Goal: Transaction & Acquisition: Purchase product/service

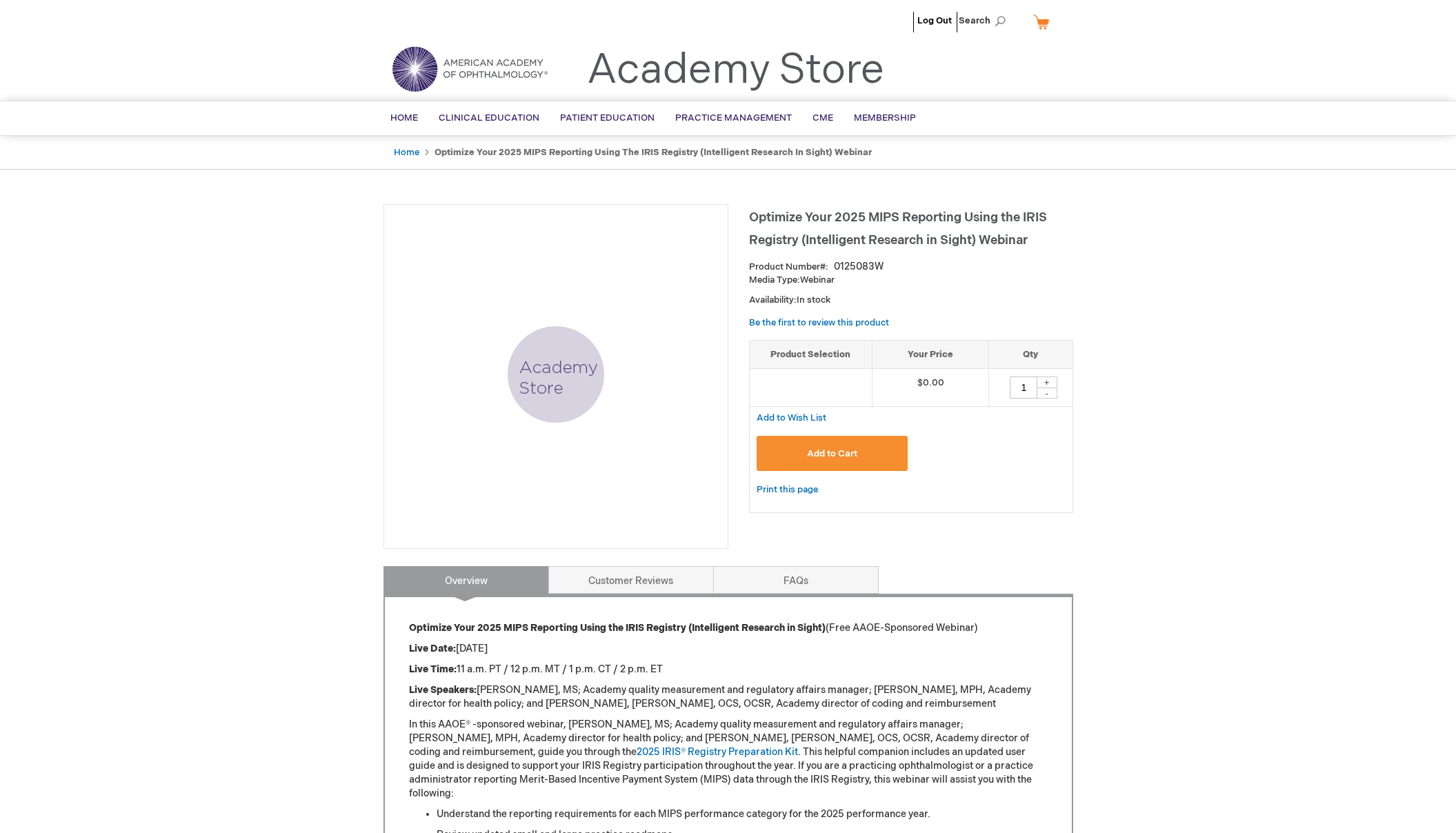
type input "0"
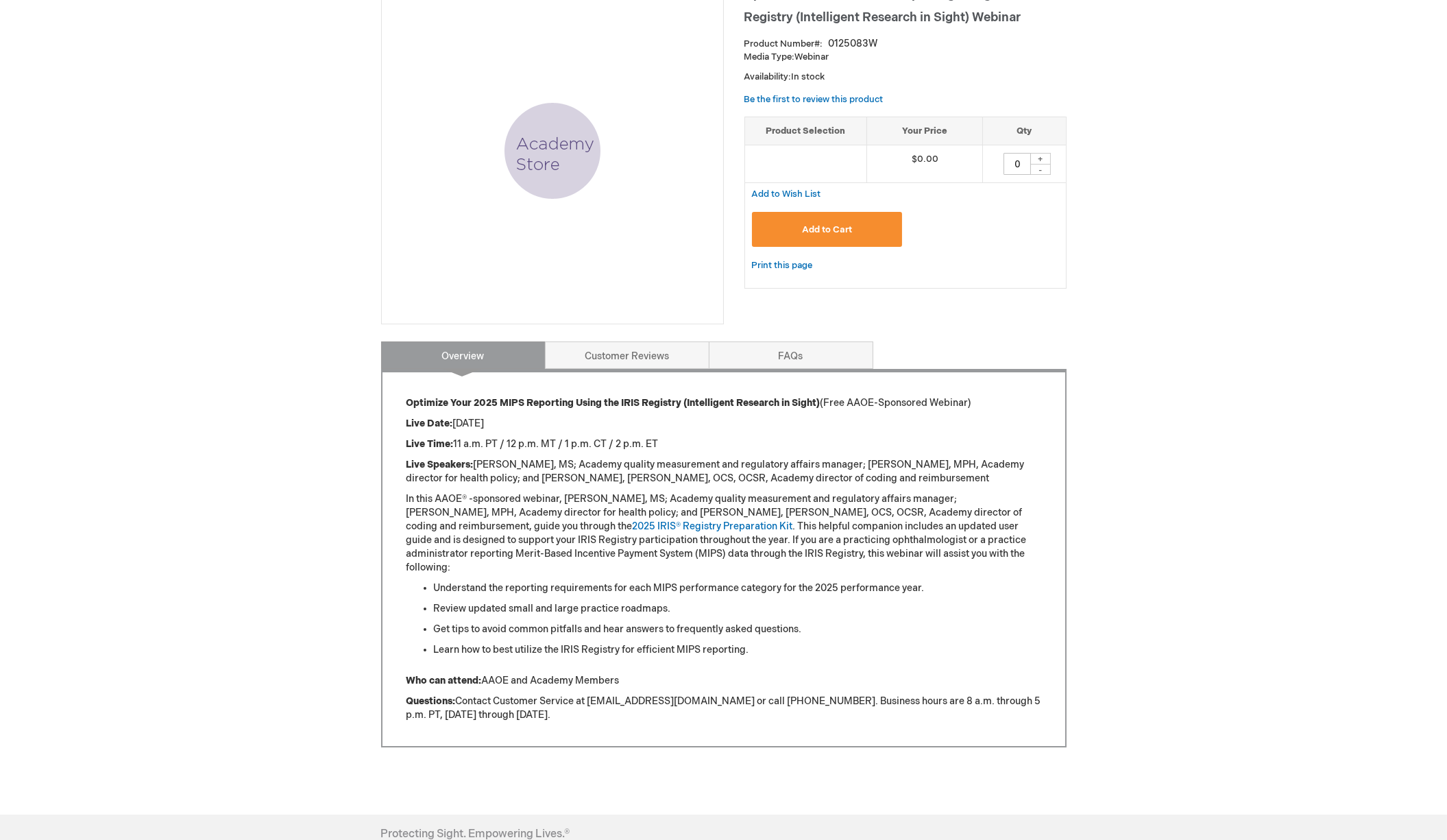
scroll to position [228, 0]
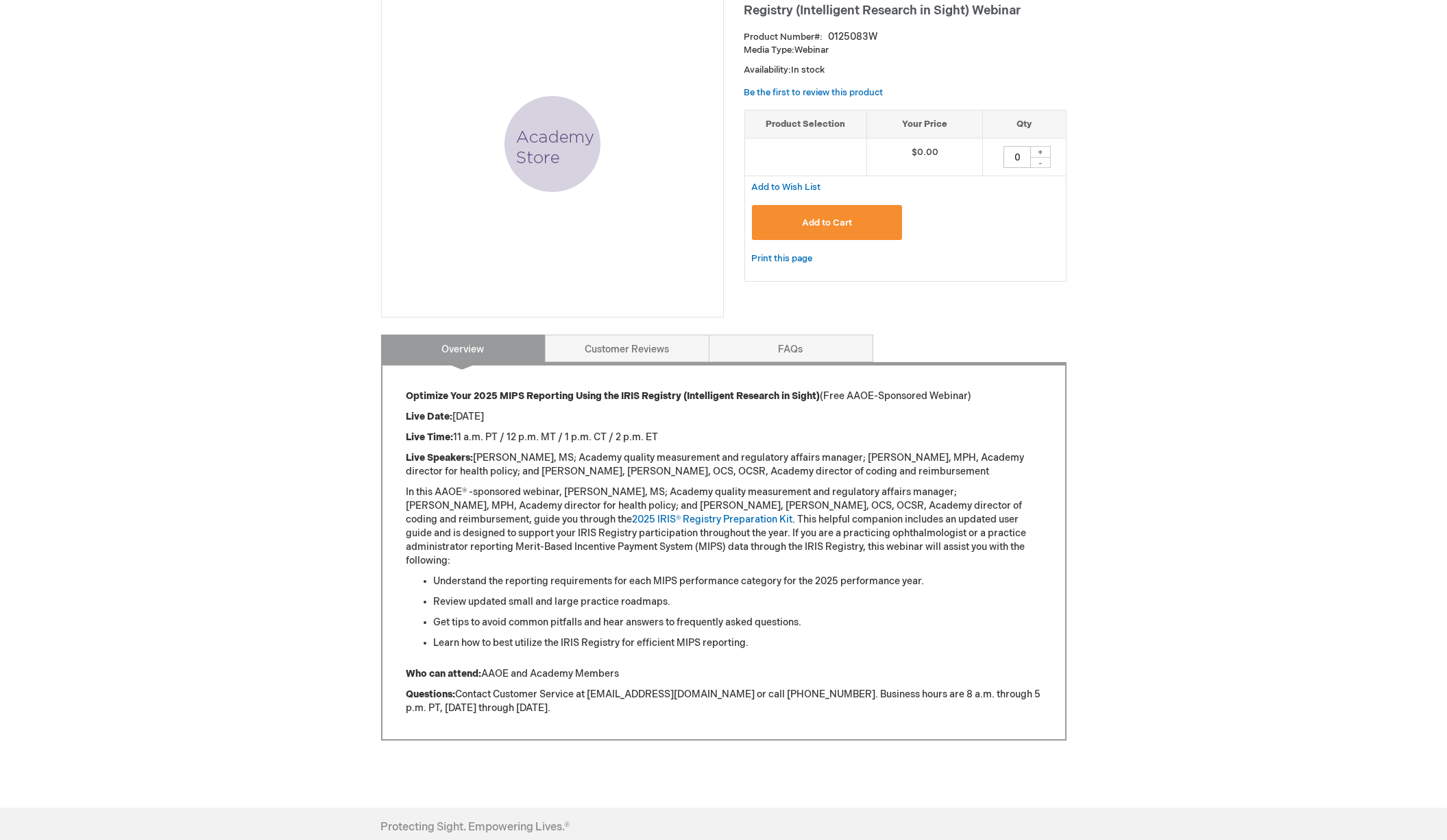
type input "MJTsang"
drag, startPoint x: 824, startPoint y: 398, endPoint x: 500, endPoint y: 393, distance: 324.0
click at [500, 393] on p "Optimize Your 2025 MIPS Reporting Using the IRIS Registry (Intelligent Research…" at bounding box center [724, 396] width 635 height 14
click at [586, 393] on strong "Optimize Your 2025 MIPS Reporting Using the IRIS Registry (Intelligent Research…" at bounding box center [613, 396] width 414 height 12
drag, startPoint x: 680, startPoint y: 398, endPoint x: 396, endPoint y: 395, distance: 284.0
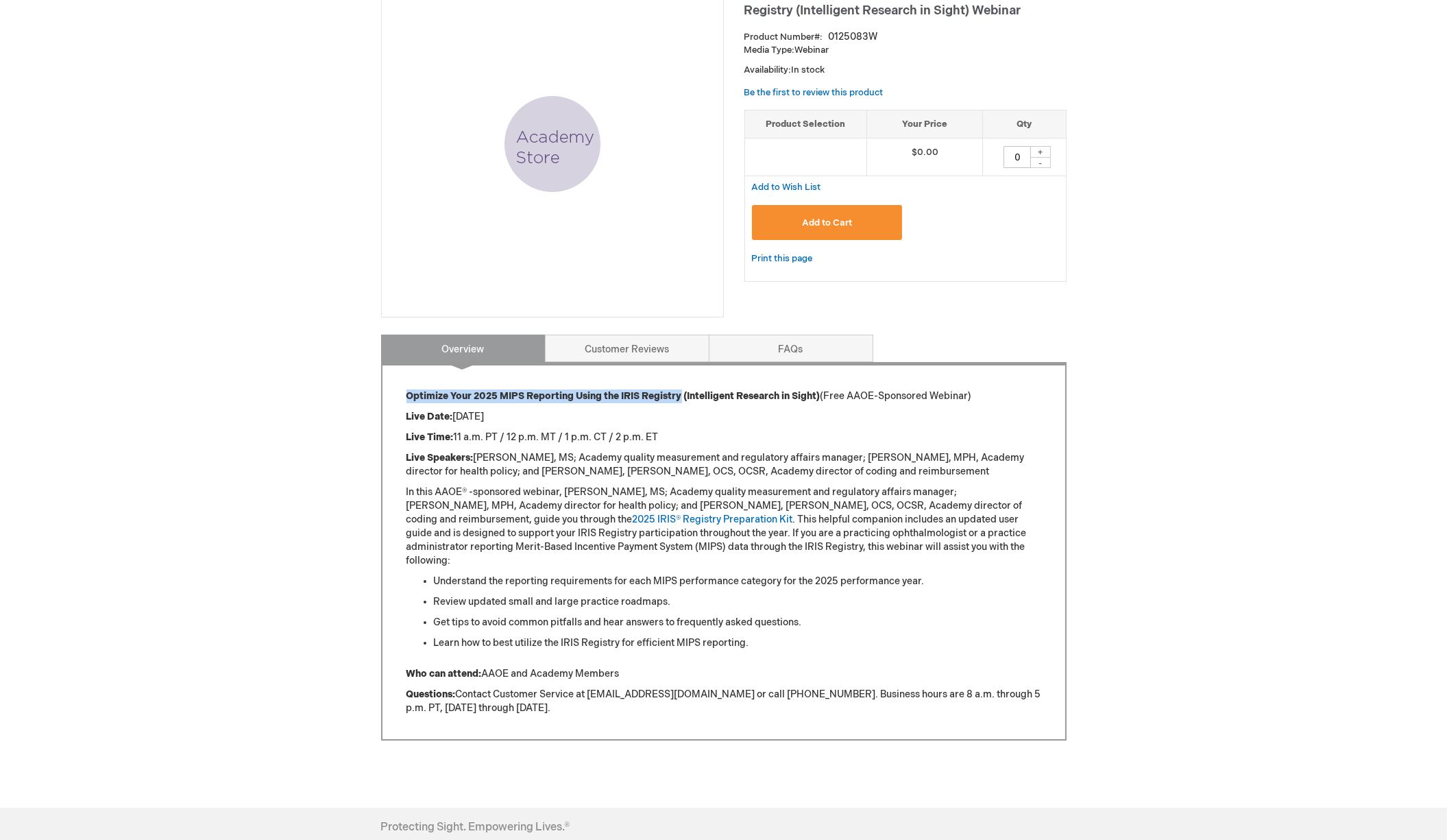
click at [396, 395] on div "Optimize Your 2025 MIPS Reporting Using the IRIS Registry (Intelligent Research…" at bounding box center [724, 551] width 686 height 378
copy strong "Optimize Your 2025 MIPS Reporting Using the IRIS Registry"
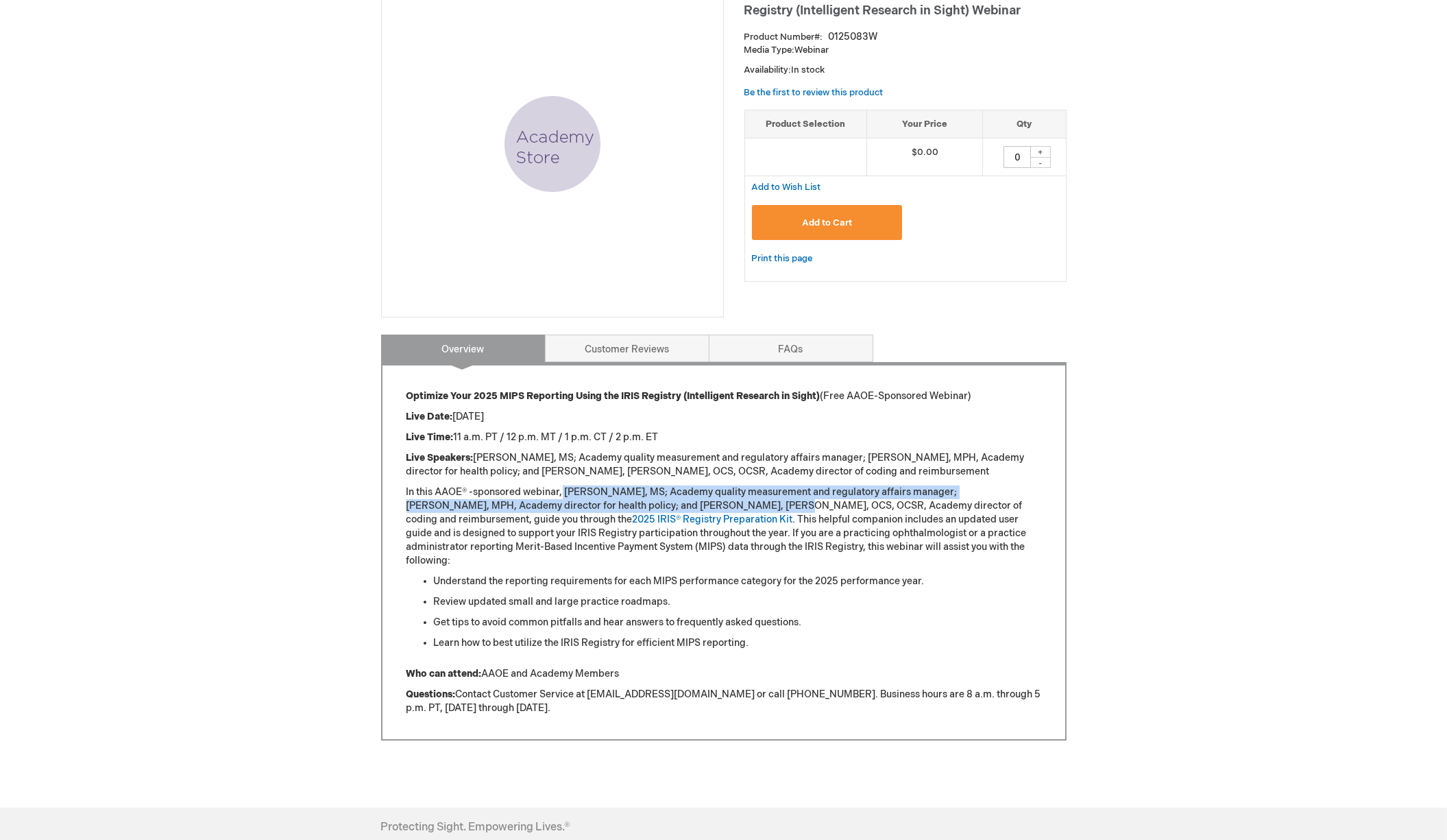
drag, startPoint x: 724, startPoint y: 500, endPoint x: 564, endPoint y: 491, distance: 160.3
click at [564, 491] on p "In this AAOE® -sponsored webinar, Joe Reyes, MS; Academy quality measurement an…" at bounding box center [724, 526] width 635 height 82
copy p "Joe Reyes, MS; Academy quality measurement and regulatory affairs manager; Bran…"
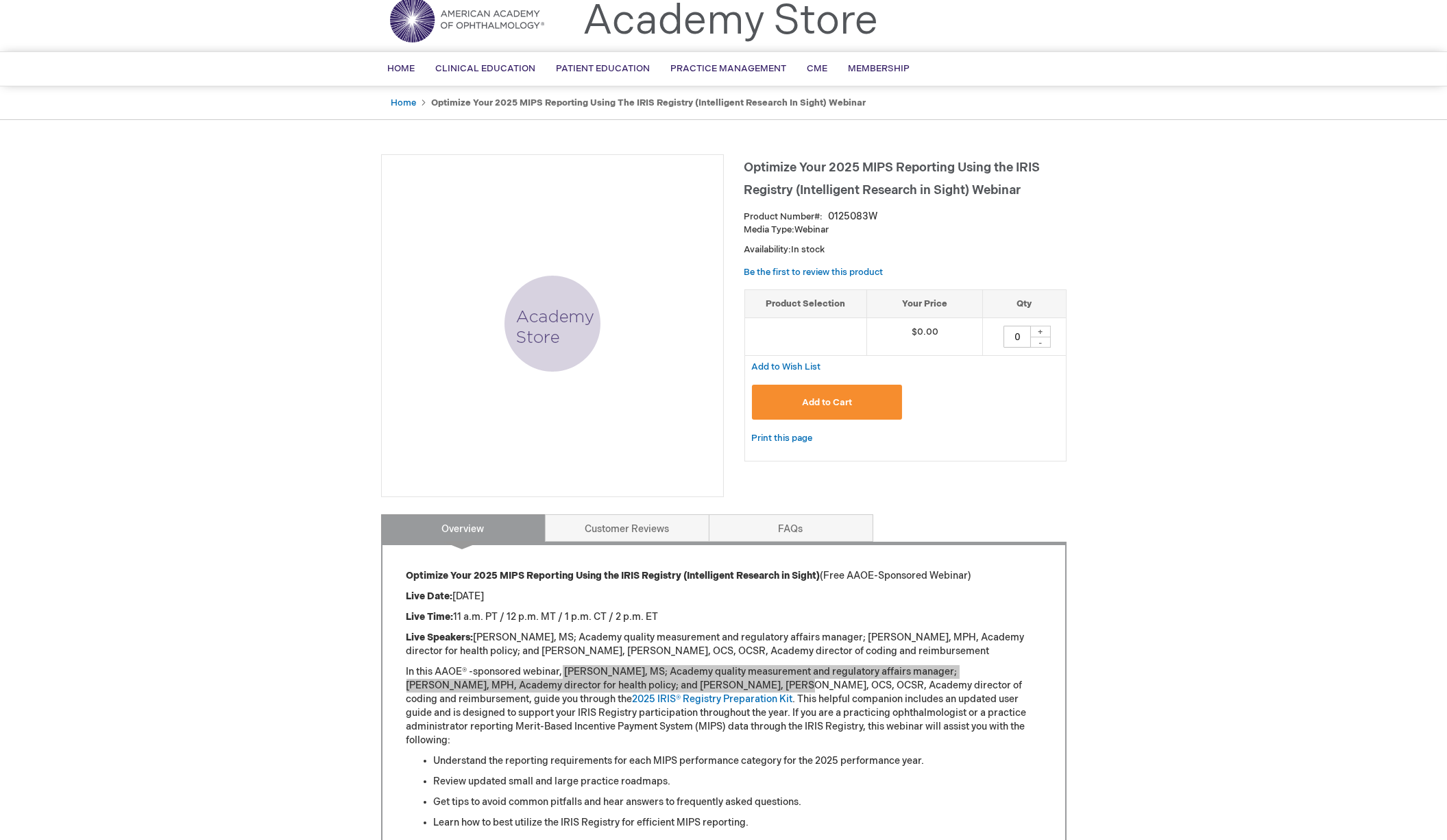
scroll to position [0, 0]
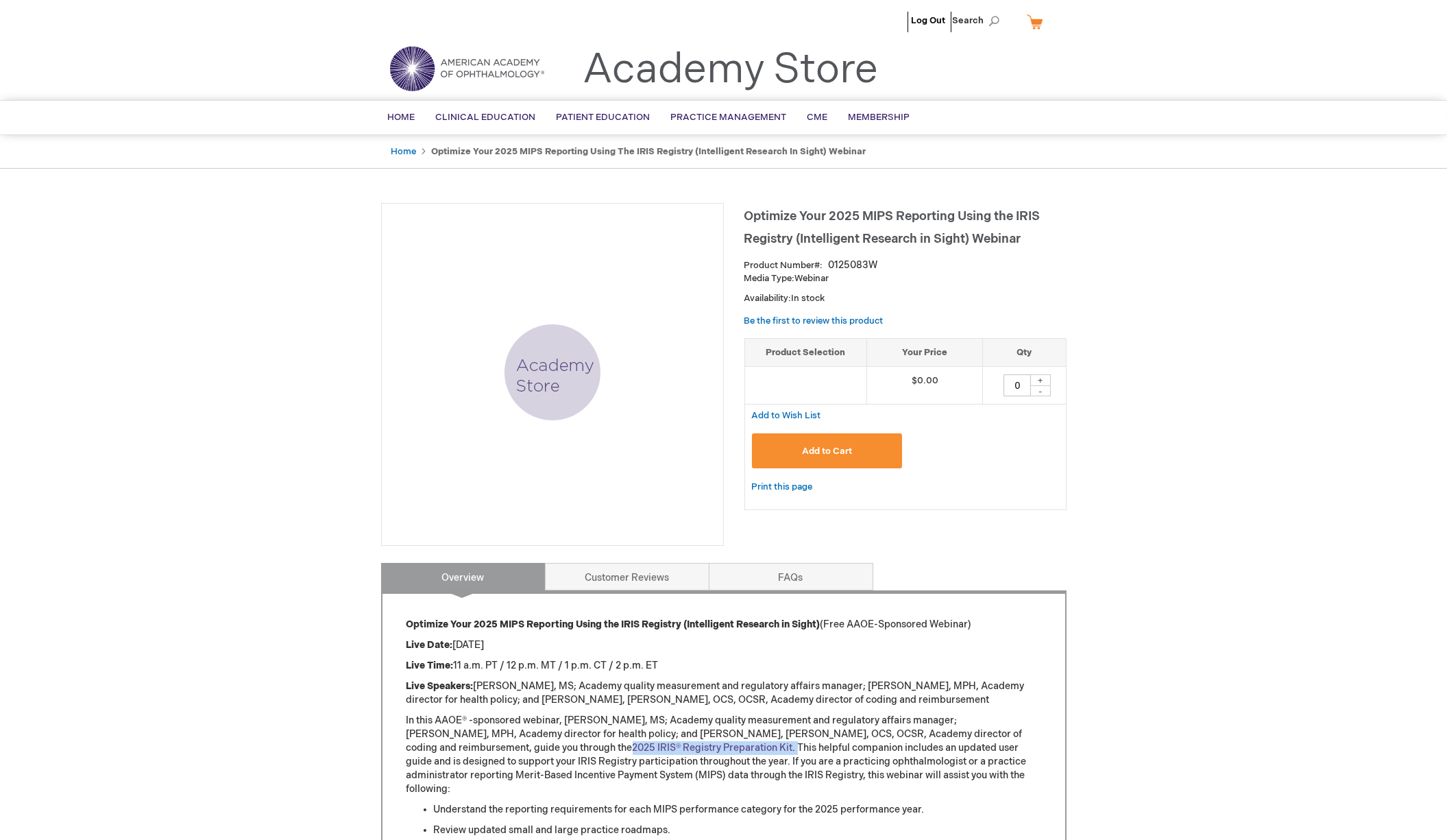
drag, startPoint x: 587, startPoint y: 744, endPoint x: 424, endPoint y: 749, distance: 163.1
click at [424, 749] on p "In this AAOE® -sponsored webinar, Joe Reyes, MS; Academy quality measurement an…" at bounding box center [724, 755] width 635 height 82
copy p "2025 IRIS® Registry Preparation Kit ."
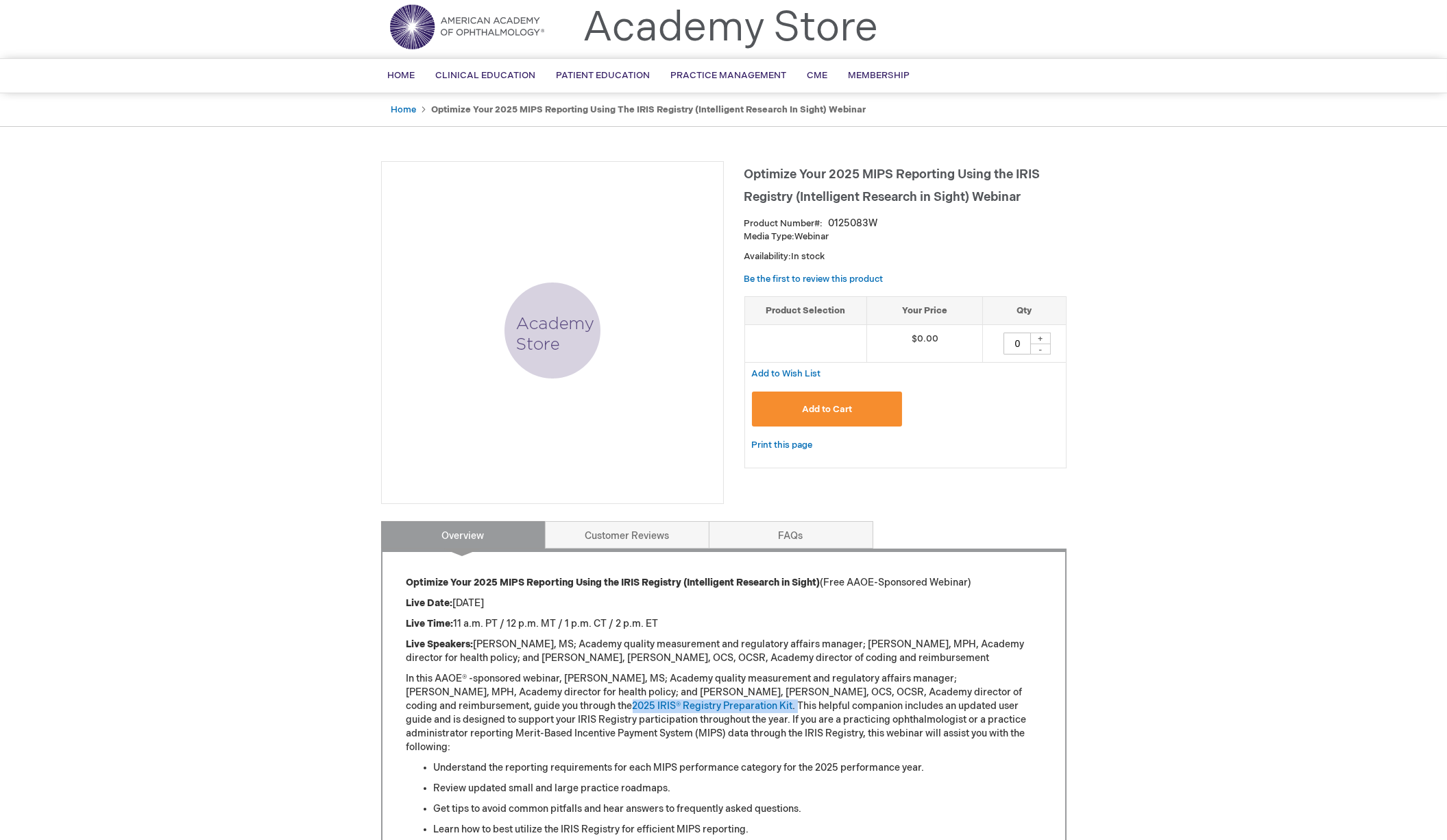
scroll to position [76, 0]
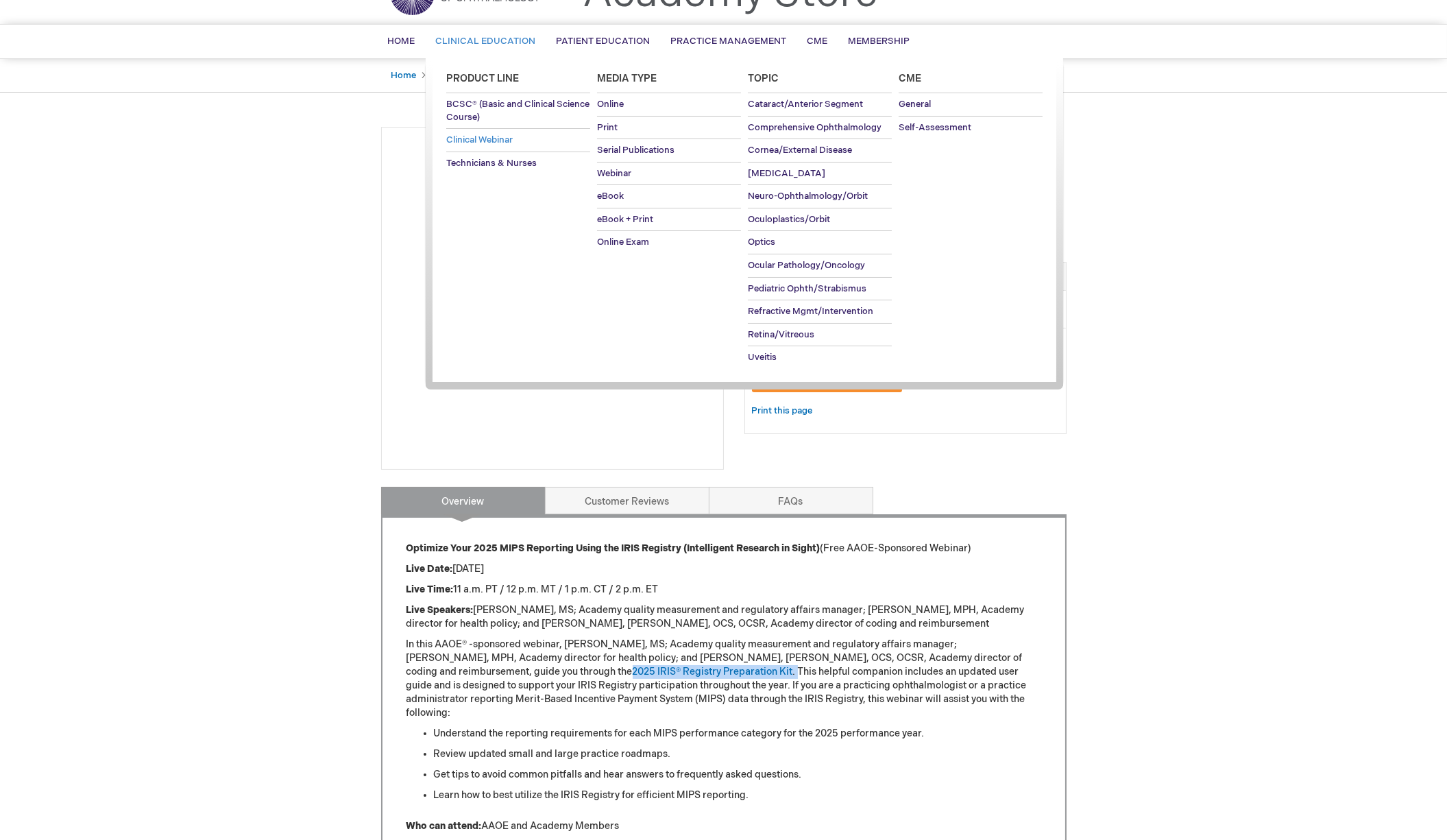
click at [453, 140] on span "Clinical Webinar" at bounding box center [480, 140] width 66 height 11
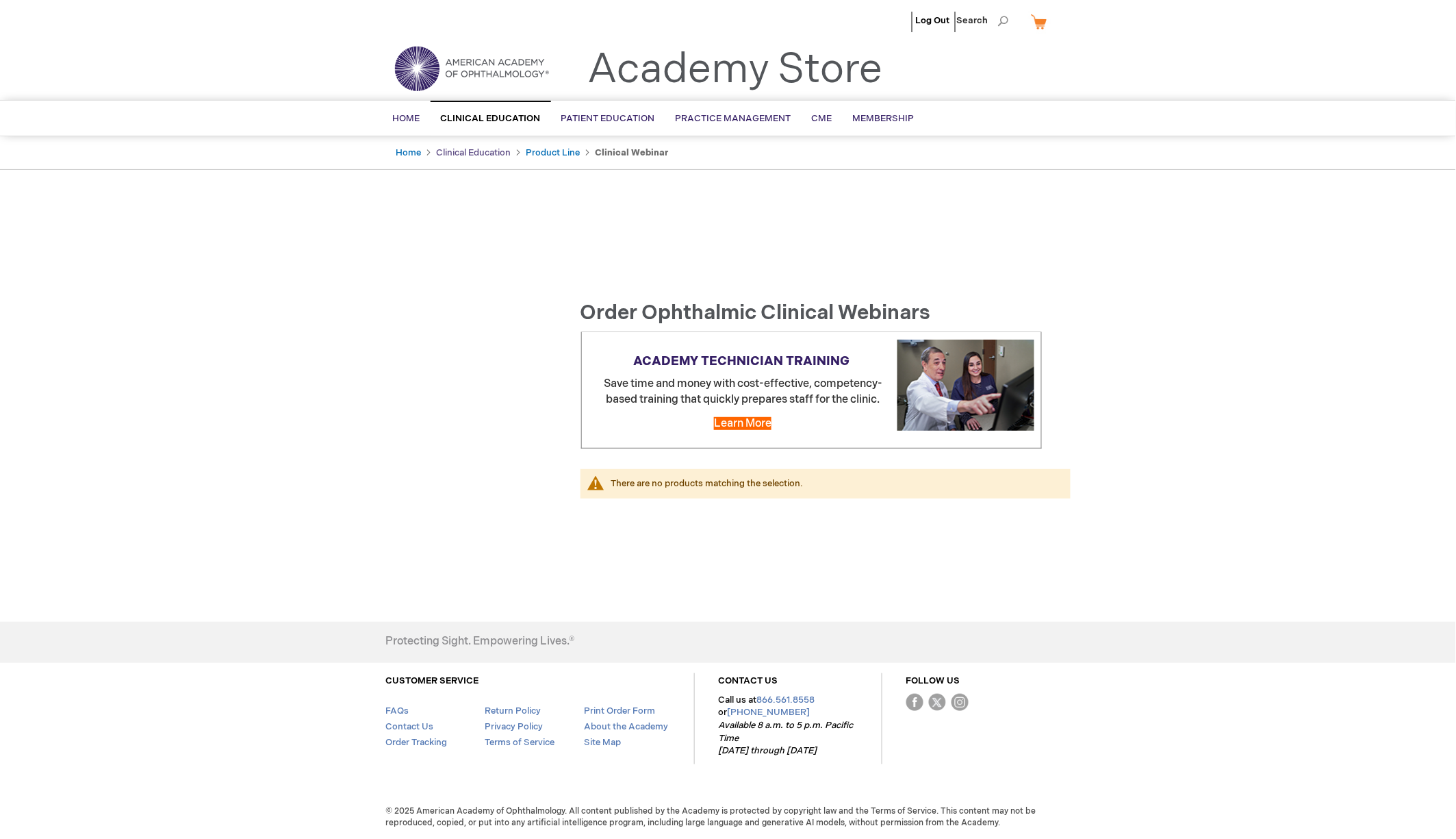
type input "MJTsang"
click at [453, 153] on link "Clinical Education" at bounding box center [474, 153] width 74 height 11
click at [463, 154] on link "Clinical Education" at bounding box center [474, 153] width 74 height 11
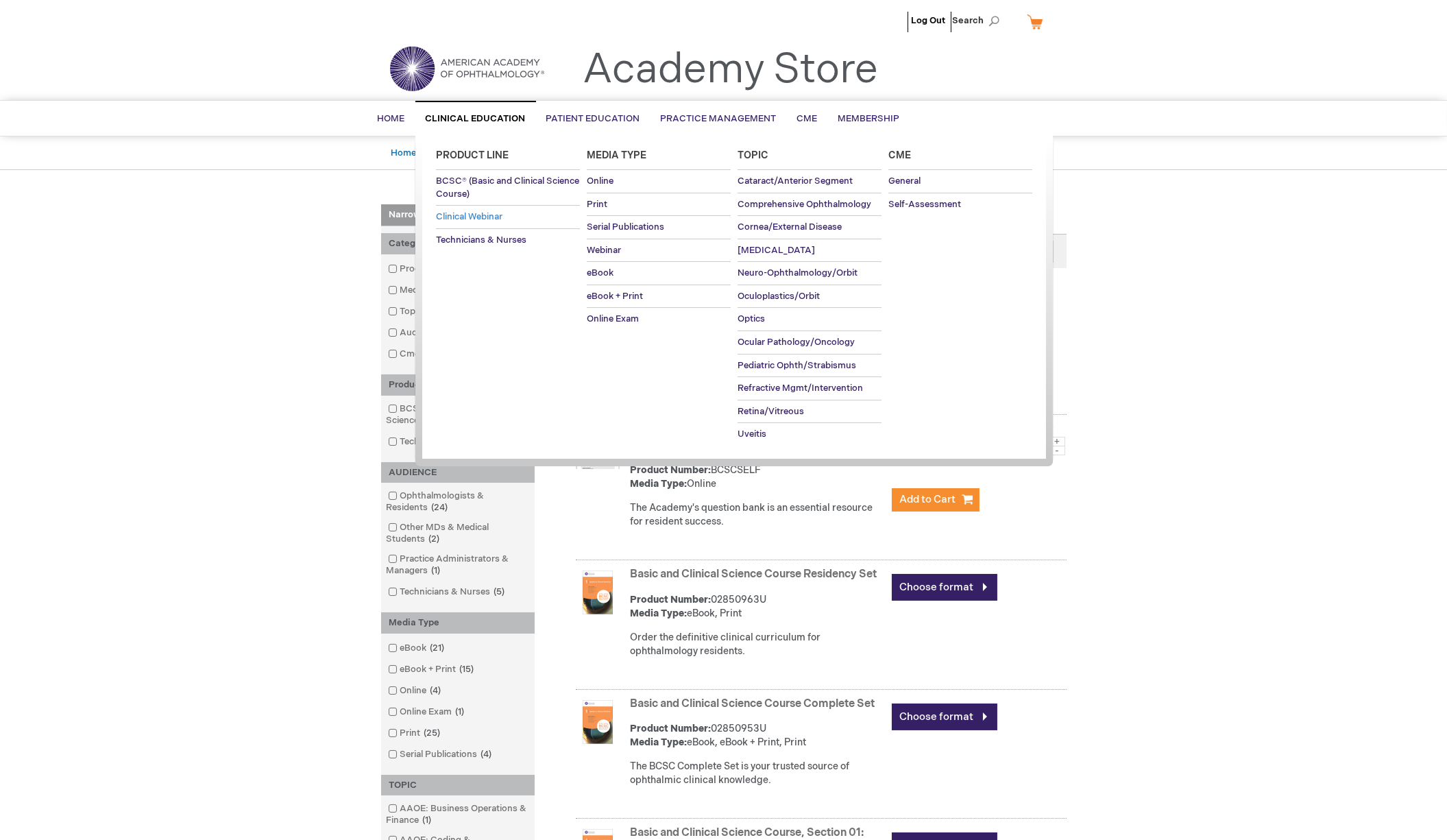
type input "MJTsang"
click at [487, 214] on span "Clinical Webinar" at bounding box center [469, 216] width 66 height 11
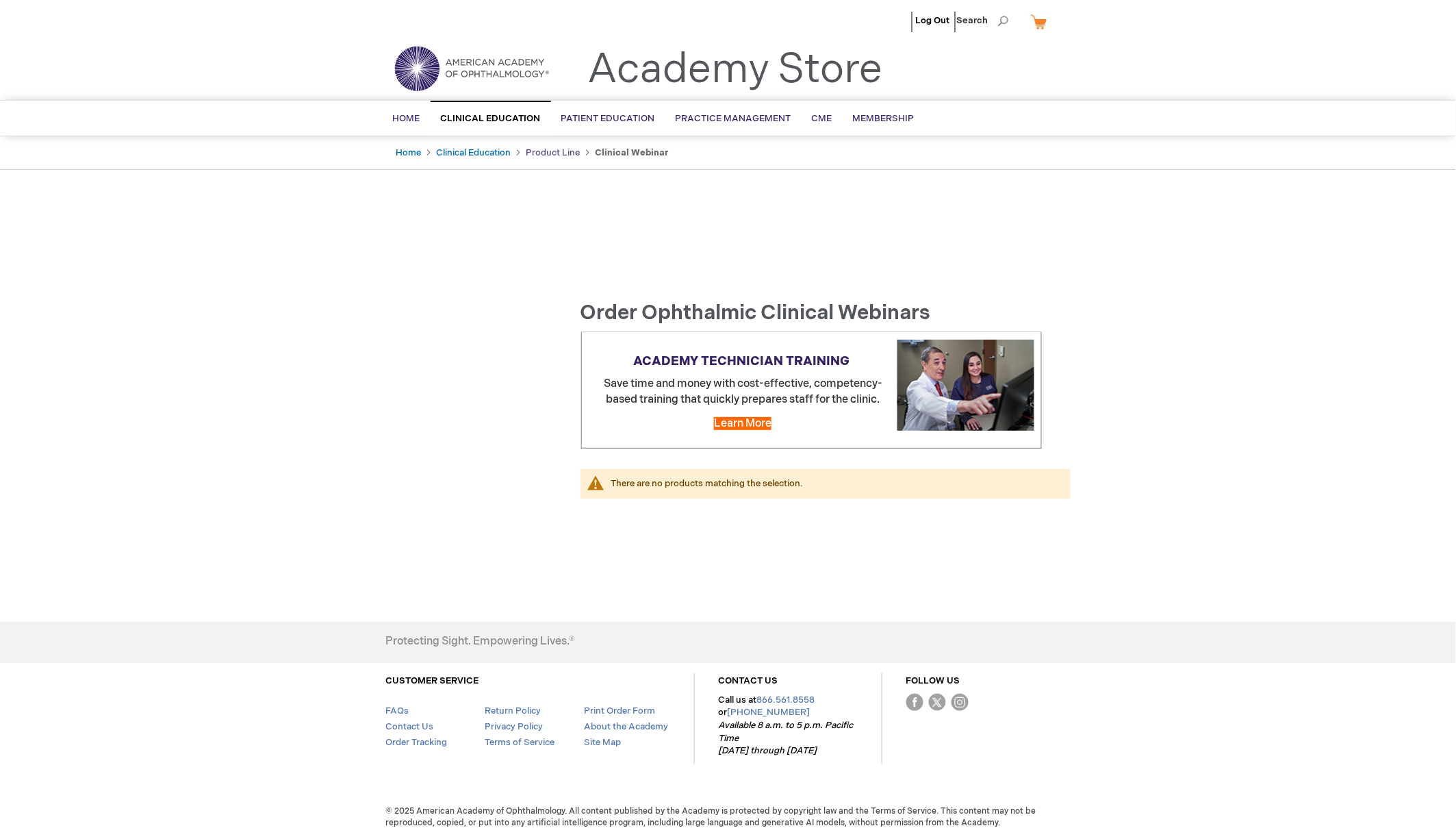
type input "MJTsang"
click at [551, 148] on link "Product Line" at bounding box center [553, 153] width 54 height 11
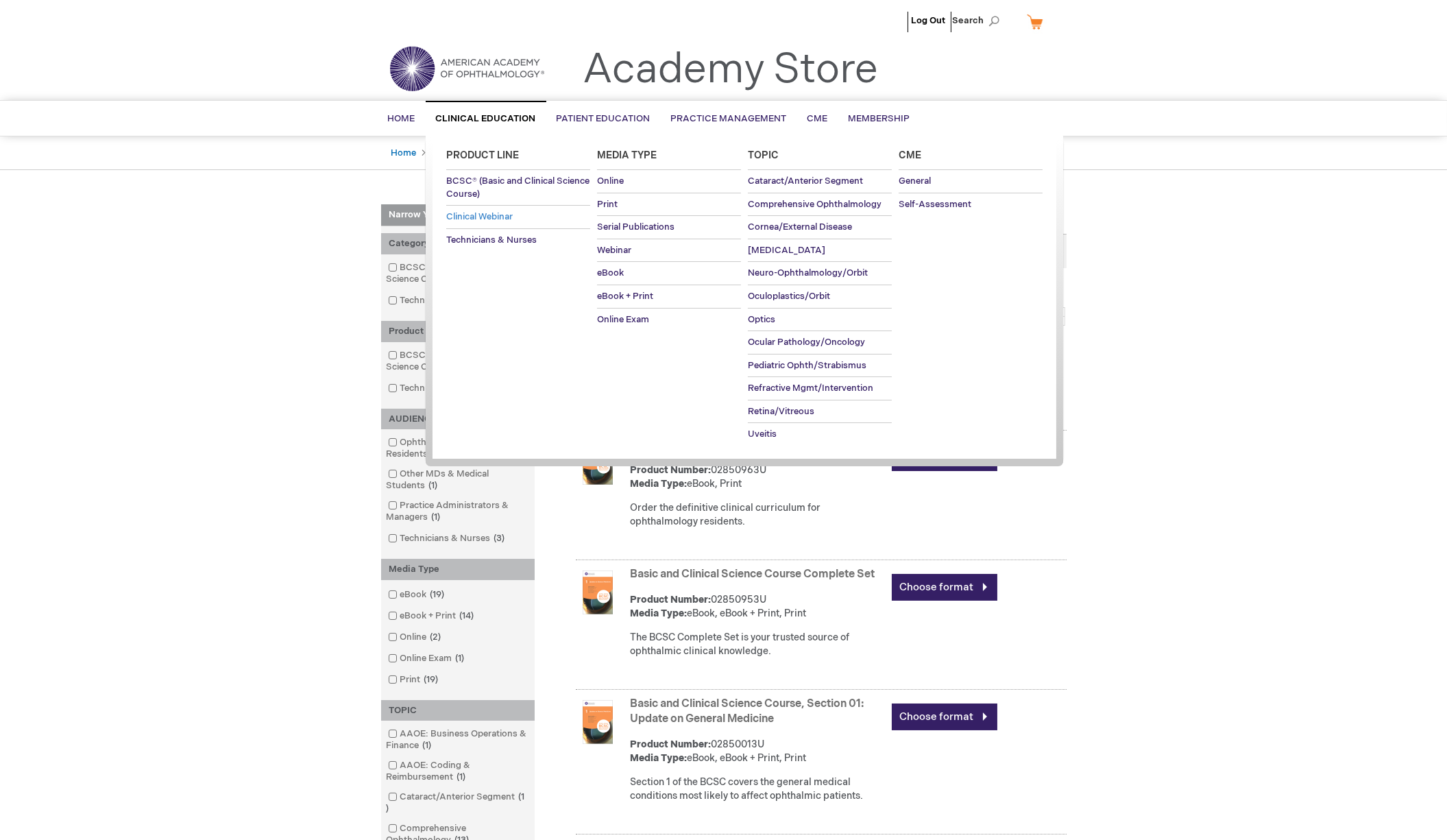
type input "MJTsang"
click at [484, 213] on span "Clinical Webinar" at bounding box center [480, 216] width 66 height 11
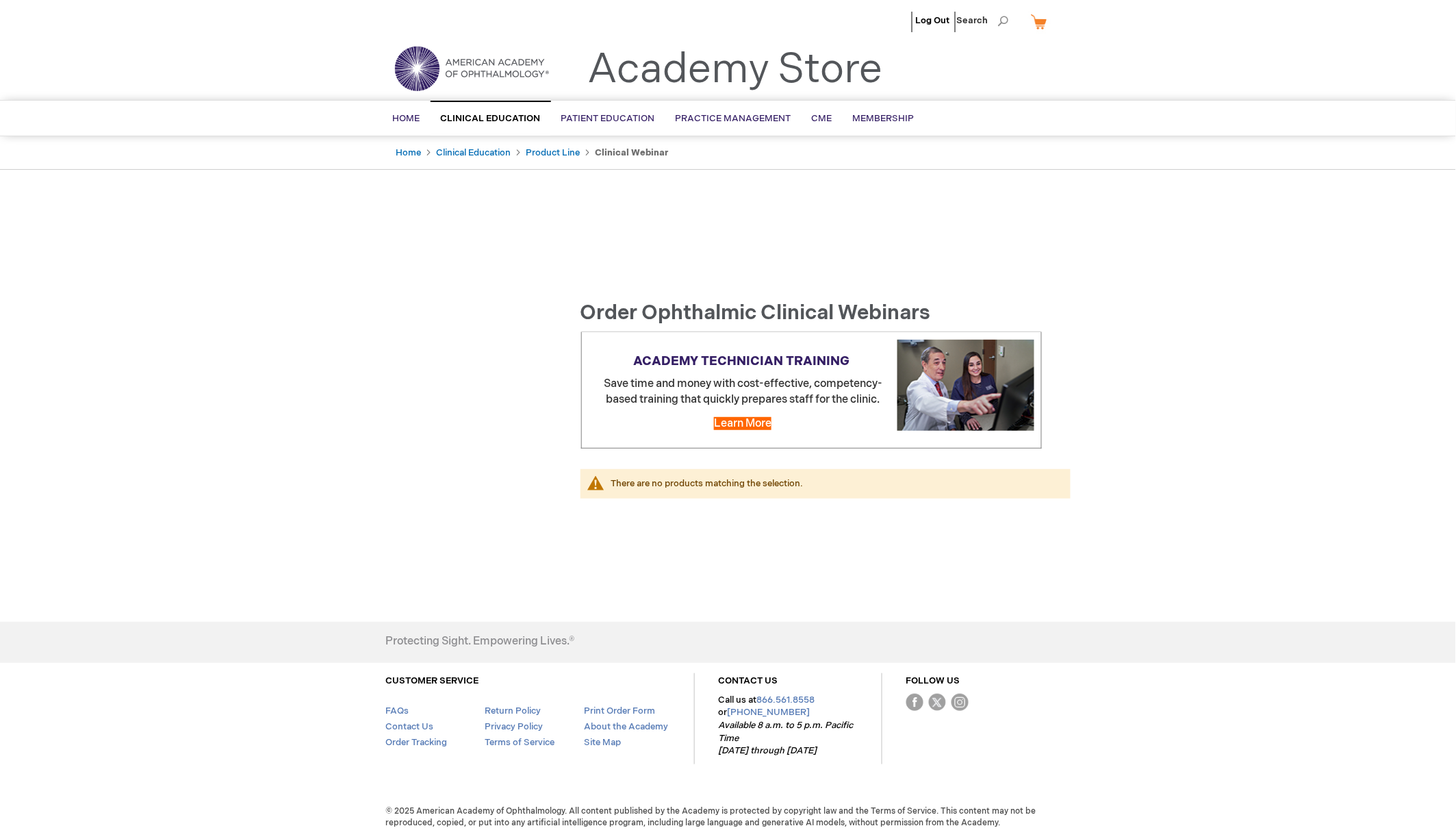
type input "MJTsang"
click at [1086, 175] on div "Log Out Search My Cart CLOSE RECENTLY ADDED ITEM(S) Close There are no items in…" at bounding box center [728, 419] width 1456 height 839
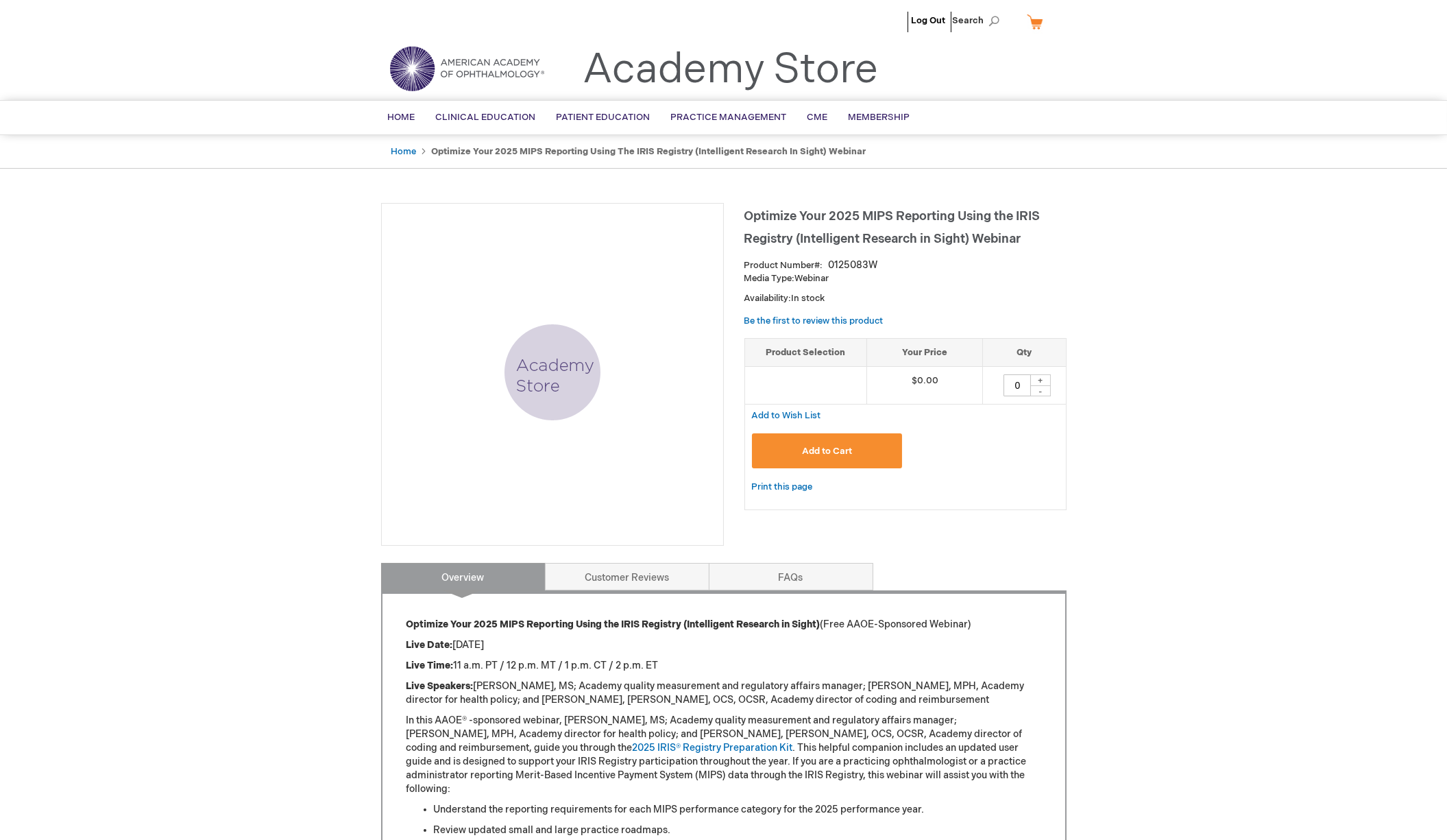
type input "MJTsang"
drag, startPoint x: 233, startPoint y: 347, endPoint x: 740, endPoint y: 97, distance: 565.3
click at [233, 347] on div "Log Out Search My Cart CLOSE RECENTLY ADDED ITEM(S) Close There are no items in…" at bounding box center [724, 626] width 1447 height 1253
click at [1186, 259] on div "Log Out Search My Cart CLOSE RECENTLY ADDED ITEM(S) Close There are no items in…" at bounding box center [724, 626] width 1447 height 1253
drag, startPoint x: 794, startPoint y: 240, endPoint x: 748, endPoint y: 209, distance: 55.5
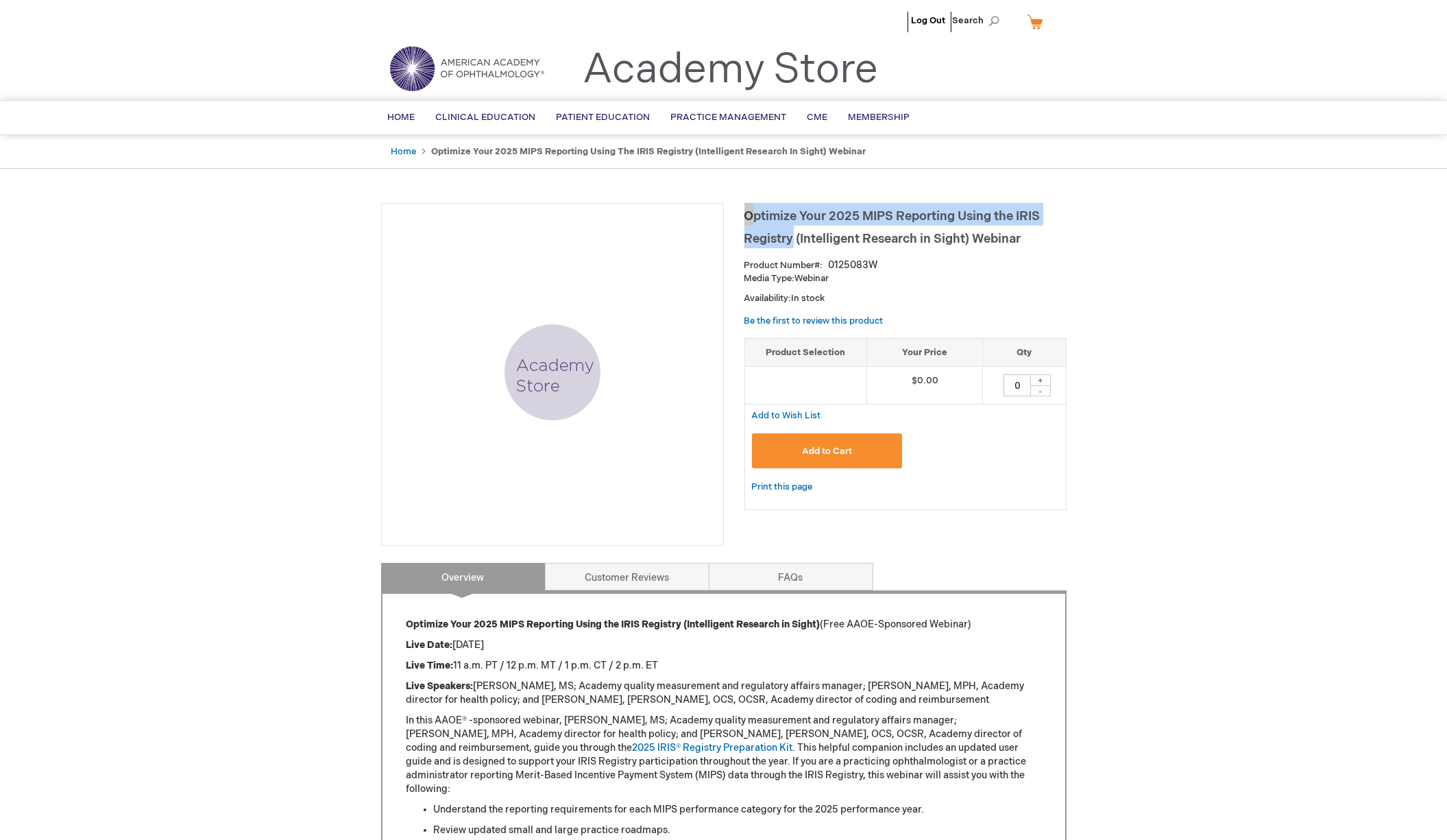
click at [748, 209] on span "Optimize Your 2025 MIPS Reporting Using the IRIS Registry (Intelligent Research…" at bounding box center [892, 227] width 296 height 37
copy span "Optimize Your 2025 MIPS Reporting Using the IRIS Registry"
